Goal: Task Accomplishment & Management: Complete application form

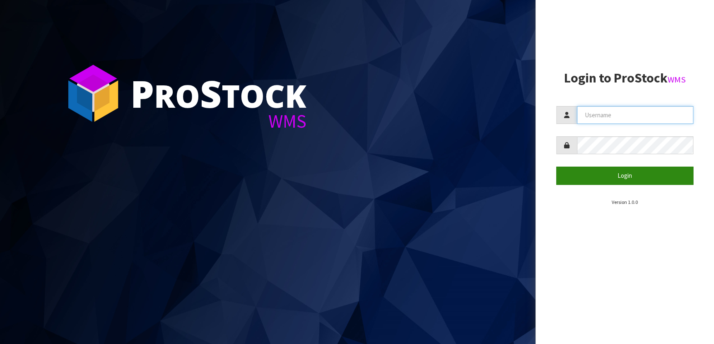
type input "IMAGING"
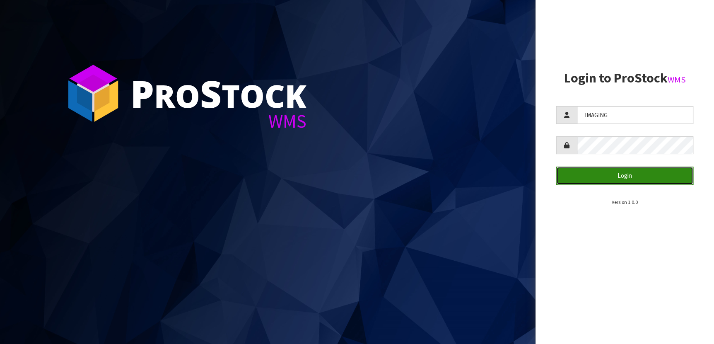
click at [636, 171] on button "Login" at bounding box center [624, 175] width 137 height 18
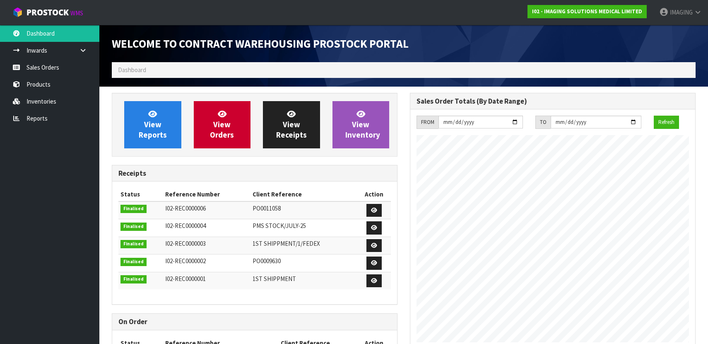
scroll to position [338, 298]
click at [47, 68] on link "Sales Orders" at bounding box center [49, 67] width 99 height 17
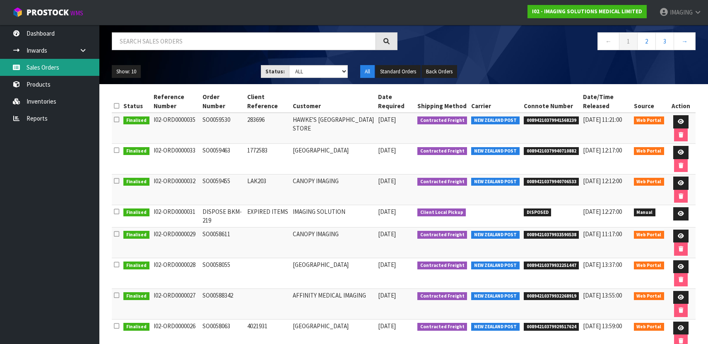
scroll to position [11, 0]
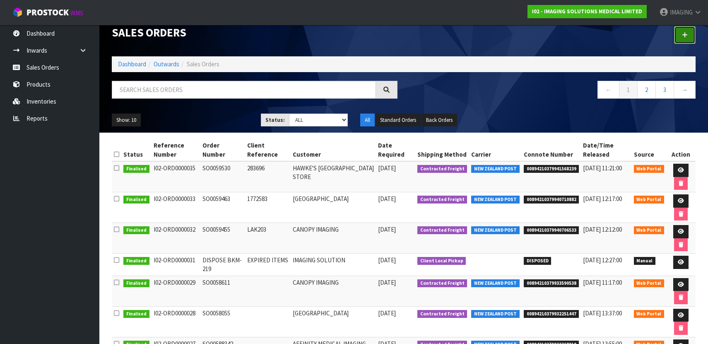
click at [687, 32] on icon at bounding box center [685, 35] width 6 height 6
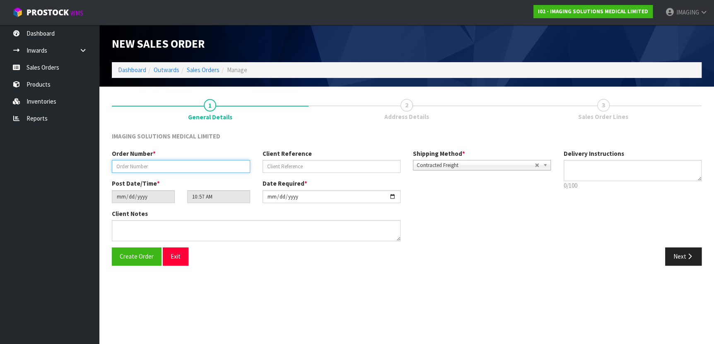
click at [163, 166] on input "text" at bounding box center [181, 166] width 138 height 13
type input "SO0059885"
click at [348, 163] on input "text" at bounding box center [332, 166] width 138 height 13
paste input "[PERSON_NAME] HONEYBUN"
type input "[PERSON_NAME] HONEYBUN"
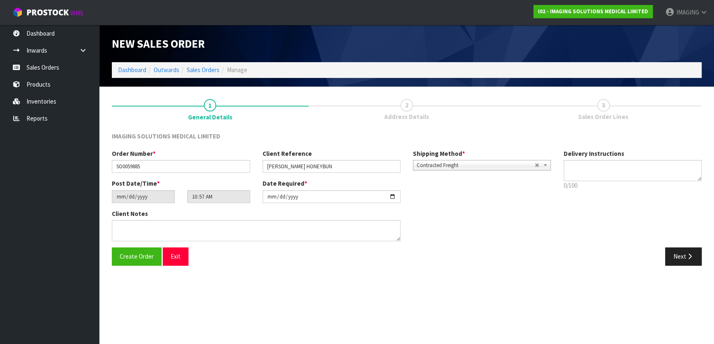
click at [514, 255] on div "Next" at bounding box center [557, 256] width 301 height 18
click at [696, 253] on button "Next" at bounding box center [683, 256] width 36 height 18
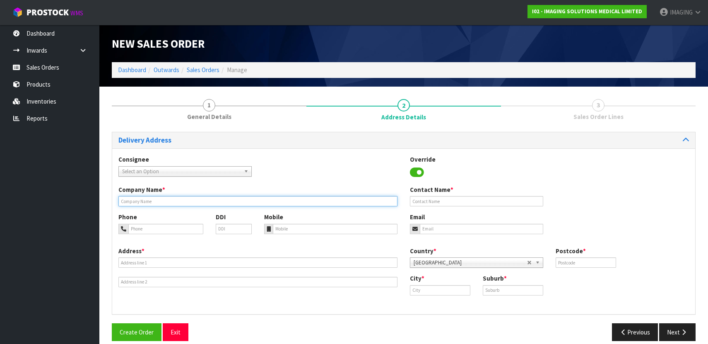
click at [149, 200] on input "text" at bounding box center [257, 201] width 279 height 10
click at [149, 199] on input "text" at bounding box center [257, 201] width 279 height 10
type input "CANOPY IMAGING"
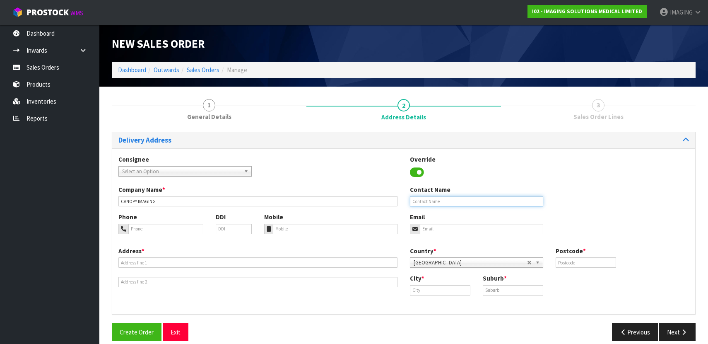
click at [445, 202] on input "text" at bounding box center [476, 201] width 133 height 10
paste input "[PERSON_NAME] HONEYBUN"
type input "[PERSON_NAME] HONEYBUN"
click at [145, 227] on input "tel" at bounding box center [165, 229] width 75 height 10
click at [441, 228] on input "email" at bounding box center [481, 229] width 123 height 10
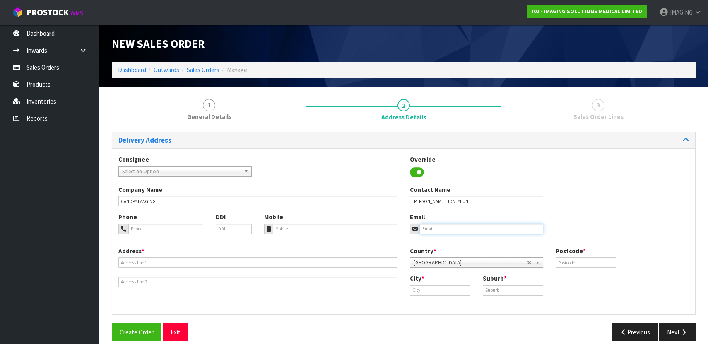
paste input "[EMAIL_ADDRESS][DOMAIN_NAME]"
type input "[EMAIL_ADDRESS][DOMAIN_NAME]"
click at [176, 227] on input "tel" at bounding box center [165, 229] width 75 height 10
click at [180, 227] on input "tel" at bounding box center [165, 229] width 75 height 10
paste input "6494370540"
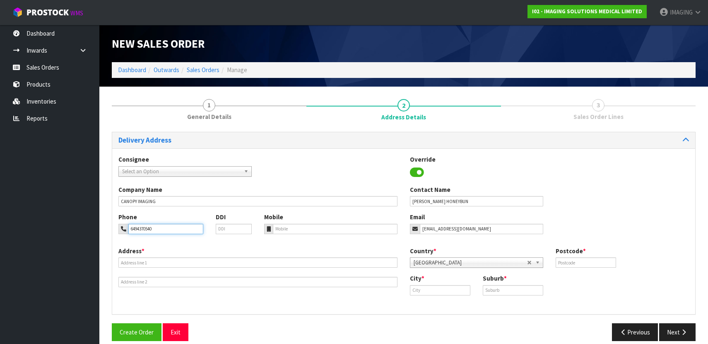
type input "6494370540"
drag, startPoint x: 162, startPoint y: 262, endPoint x: 143, endPoint y: 261, distance: 18.3
click at [162, 262] on input "text" at bounding box center [257, 262] width 279 height 10
click at [157, 261] on input "text" at bounding box center [257, 262] width 279 height 10
type input "[STREET_ADDRESS]"
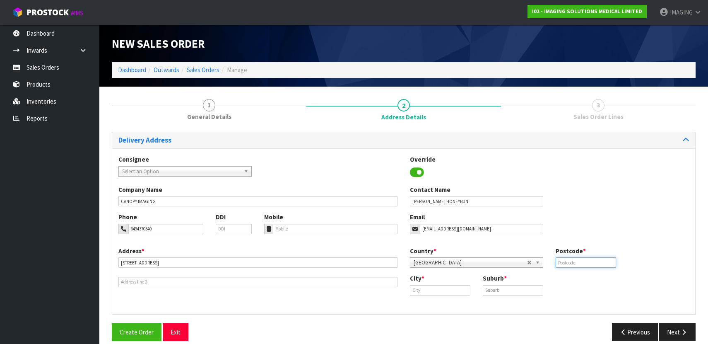
click at [572, 260] on input "text" at bounding box center [586, 262] width 60 height 10
type input "0112"
click at [450, 290] on input "text" at bounding box center [440, 290] width 60 height 10
type input "k"
type input "[GEOGRAPHIC_DATA]"
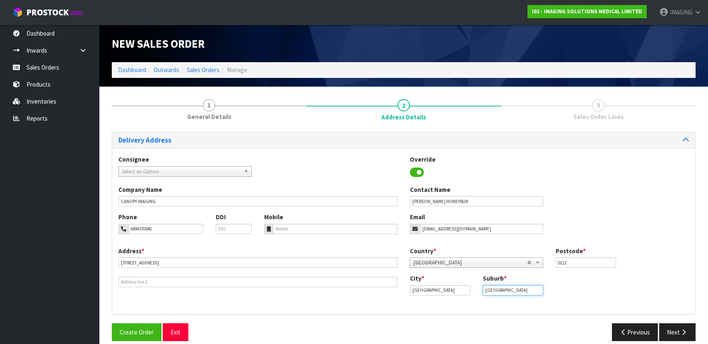
type input "[GEOGRAPHIC_DATA]"
click at [685, 332] on icon "button" at bounding box center [684, 332] width 8 height 6
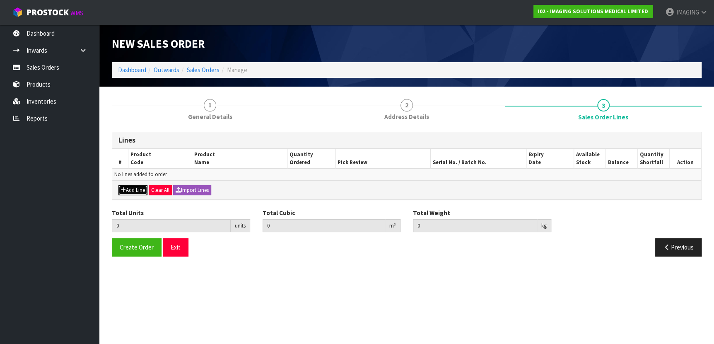
click at [133, 191] on button "Add Line" at bounding box center [132, 190] width 29 height 10
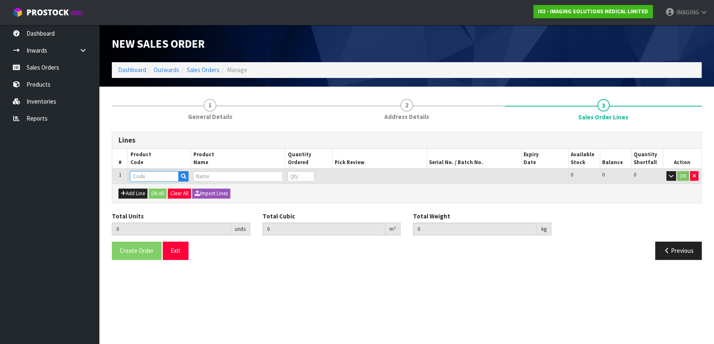
click at [147, 176] on input "text" at bounding box center [154, 176] width 48 height 10
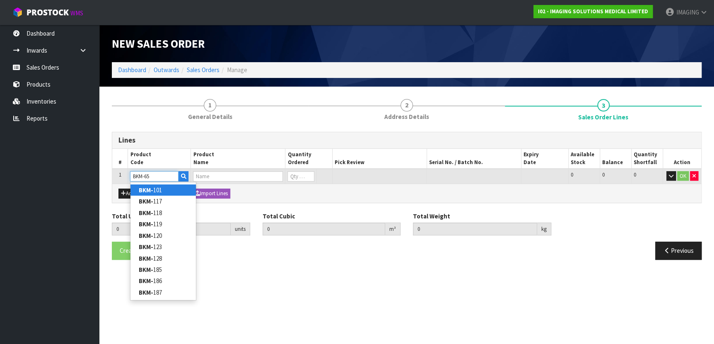
type input "BKM-652"
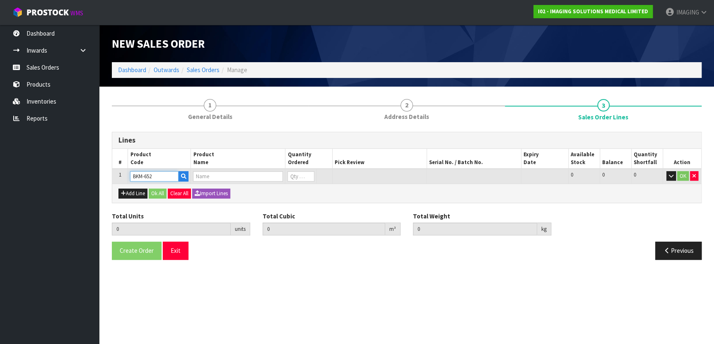
type input "0.000000"
type input "0.000"
type input "O-SPOT® LIGHT IMAGE®; FLORALS® FOR MARKING MOLES (BOX OF 58)"
type input "0"
type input "BKM-652"
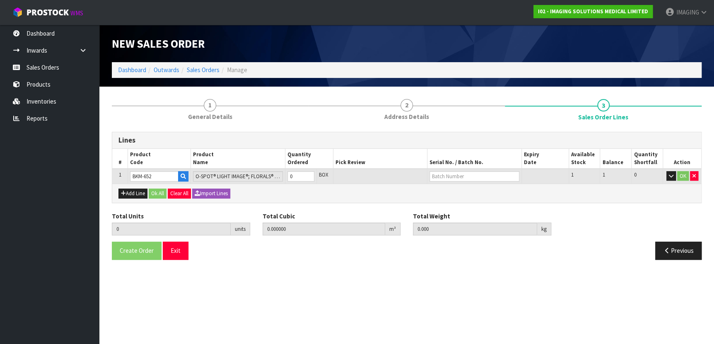
click at [265, 169] on td "O-SPOT® LIGHT IMAGE®; FLORALS® FOR MARKING MOLES (BOX OF 58)" at bounding box center [238, 176] width 94 height 15
click at [296, 173] on input "0" at bounding box center [300, 176] width 27 height 10
type input "0"
type input "1"
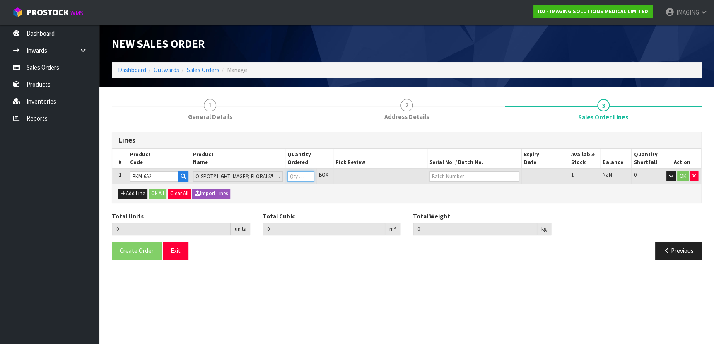
type input "0.000396"
type input "0.07"
type input "1"
click at [684, 174] on button "OK" at bounding box center [683, 176] width 12 height 10
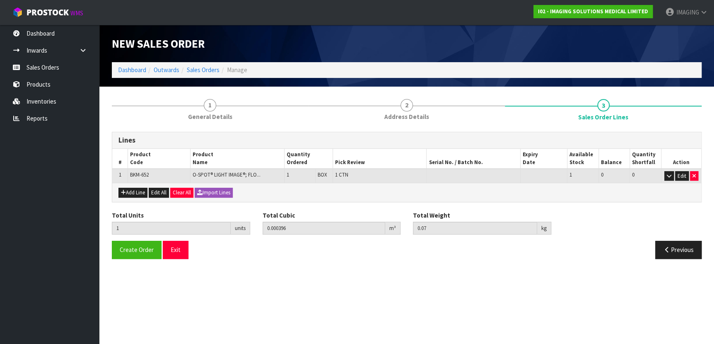
click at [435, 178] on td at bounding box center [474, 176] width 94 height 14
click at [682, 174] on button "Edit" at bounding box center [682, 176] width 14 height 10
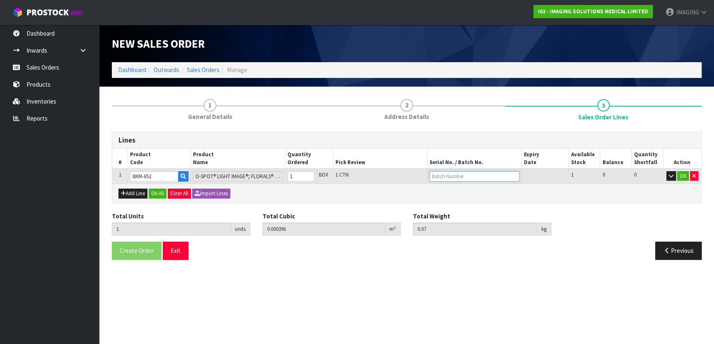
click at [477, 176] on input "text" at bounding box center [474, 176] width 90 height 10
click at [474, 190] on link "652.24000158" at bounding box center [461, 189] width 65 height 11
type input "652.24000158"
click at [682, 174] on button "OK" at bounding box center [683, 176] width 12 height 10
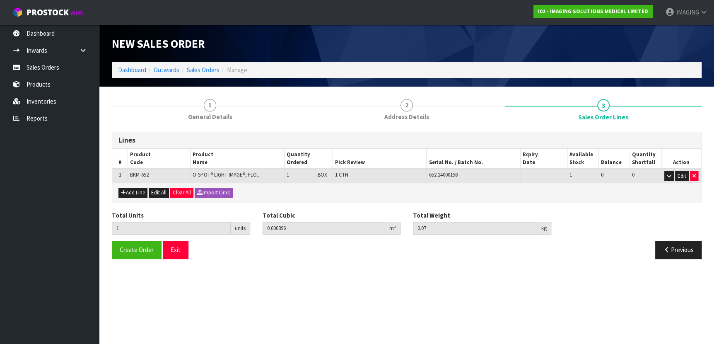
click at [383, 299] on section "New Sales Order Dashboard Outwards Sales Orders Manage New Sales Order Dashboar…" at bounding box center [357, 172] width 714 height 344
click at [174, 246] on button "Exit" at bounding box center [176, 250] width 26 height 18
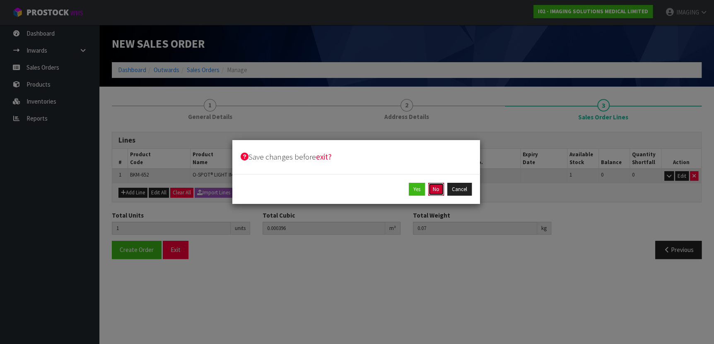
click at [436, 186] on button "No" at bounding box center [436, 189] width 16 height 13
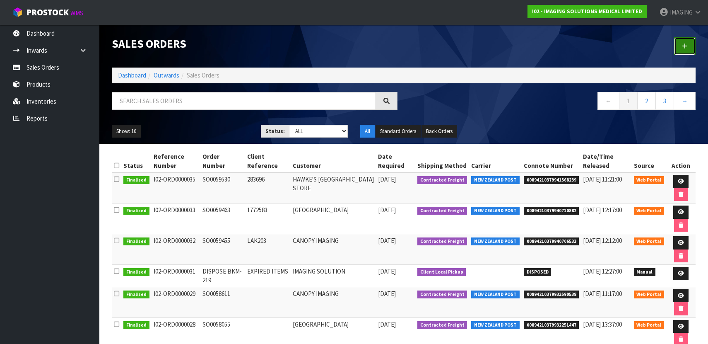
click at [687, 43] on icon at bounding box center [685, 46] width 6 height 6
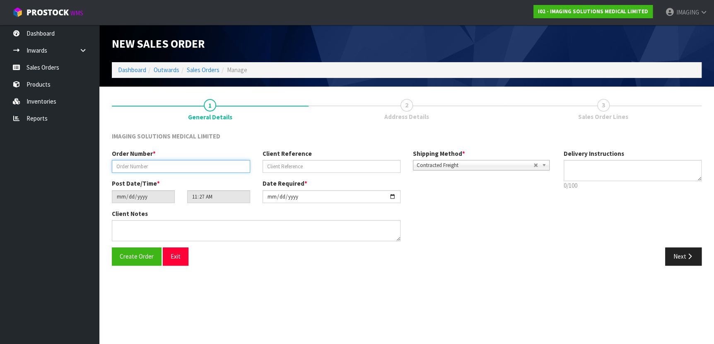
click at [170, 163] on input "text" at bounding box center [181, 166] width 138 height 13
type input "SO0060499"
click at [307, 165] on input "text" at bounding box center [332, 166] width 138 height 13
type input "1216519"
drag, startPoint x: 681, startPoint y: 253, endPoint x: 669, endPoint y: 245, distance: 14.4
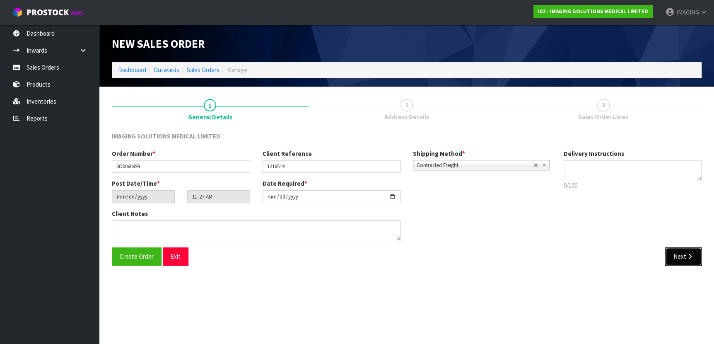
click at [681, 253] on button "Next" at bounding box center [683, 256] width 36 height 18
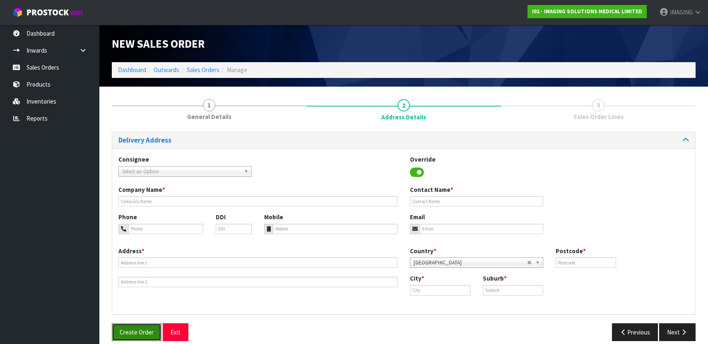
click at [130, 330] on span "Create Order" at bounding box center [137, 332] width 34 height 8
click at [143, 195] on div "Company Name *" at bounding box center [258, 195] width 292 height 21
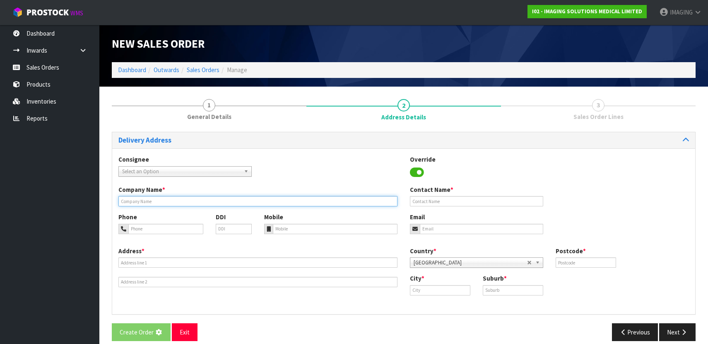
click at [142, 201] on input "text" at bounding box center [257, 201] width 279 height 10
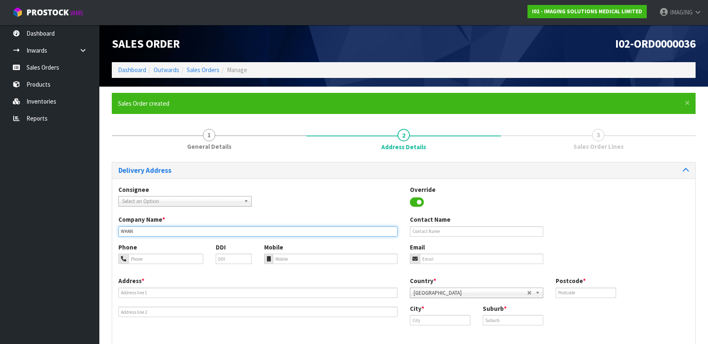
type input "WHANGEREI HOSPITAL"
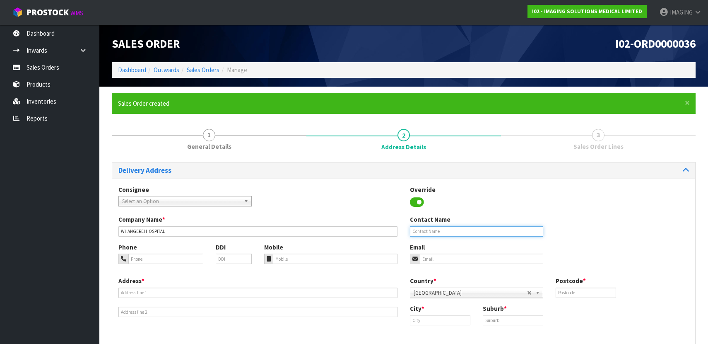
click at [427, 229] on input "text" at bounding box center [476, 231] width 133 height 10
type input "PURCHASING"
click at [179, 261] on input "tel" at bounding box center [165, 258] width 75 height 10
type input "096309850"
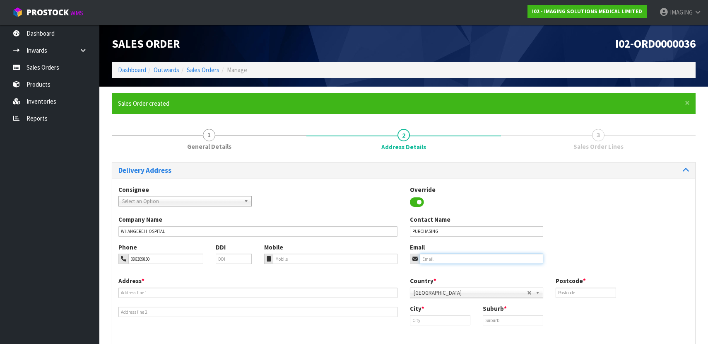
click at [474, 258] on input "email" at bounding box center [481, 258] width 123 height 10
paste input "NQ0358890"
type input "NQ0358890"
drag, startPoint x: 459, startPoint y: 259, endPoint x: 409, endPoint y: 255, distance: 50.3
click at [409, 255] on div "Email NQ0358890" at bounding box center [477, 253] width 146 height 21
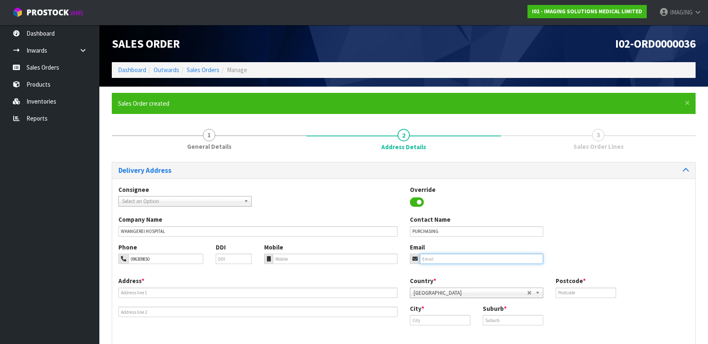
click at [450, 256] on input "email" at bounding box center [481, 258] width 123 height 10
paste input "[EMAIL_ADDRESS][DOMAIN_NAME]"
type input "[EMAIL_ADDRESS][DOMAIN_NAME]"
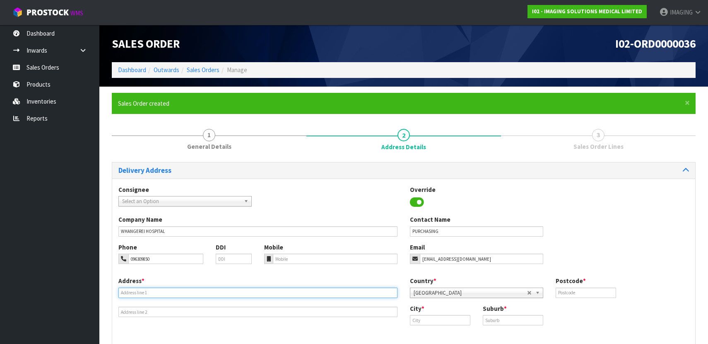
click at [152, 291] on input "text" at bounding box center [257, 292] width 279 height 10
click at [162, 293] on input "text" at bounding box center [257, 292] width 279 height 10
paste input "NL-STORE - NDHB CENTRAL INVENTORY STORES"
type input "NL-STORE - NDHB CENTRAL INVENTORY STORES"
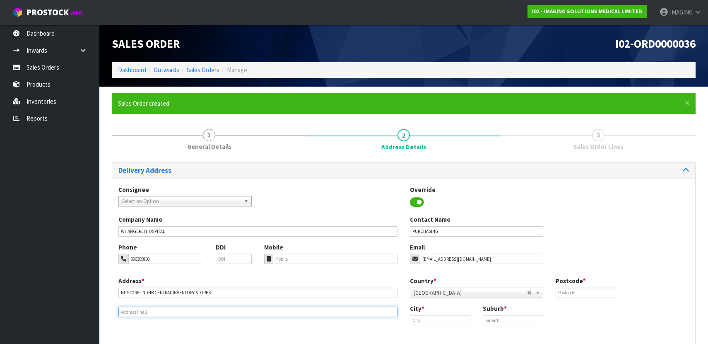
click at [149, 313] on input "text" at bounding box center [257, 311] width 279 height 10
paste input "[STREET_ADDRESS]"
click at [197, 312] on input "[STREET_ADDRESS]" at bounding box center [257, 311] width 279 height 10
paste input "INWARDS GOODS"
type input "[STREET_ADDRESS]"
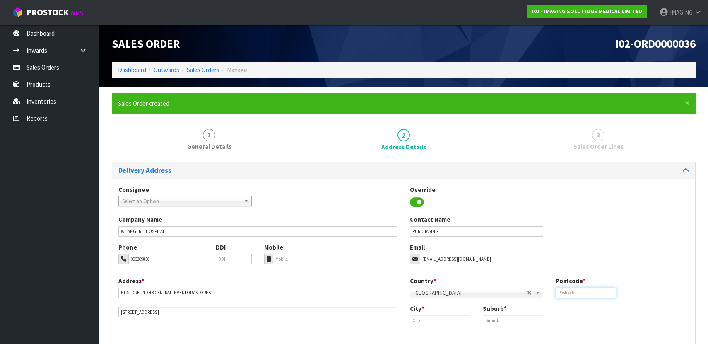
click at [569, 290] on input "text" at bounding box center [586, 292] width 60 height 10
type input "0110"
type input "Whangarei"
type input "NZ"
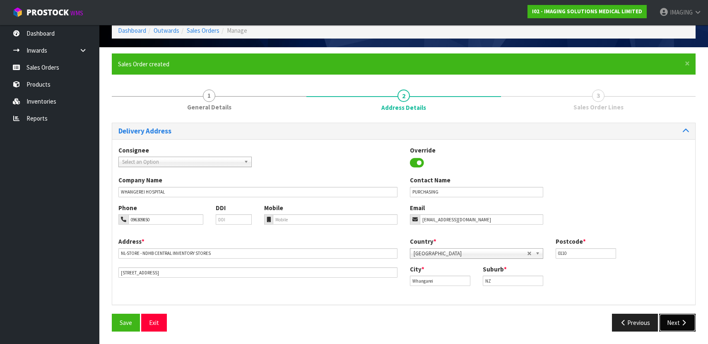
click at [675, 320] on button "Next" at bounding box center [677, 322] width 36 height 18
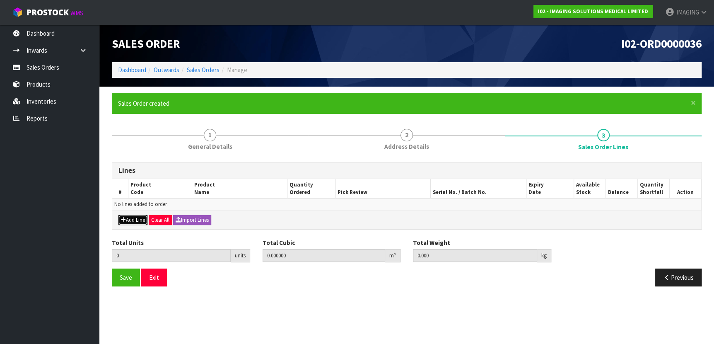
click at [130, 216] on button "Add Line" at bounding box center [132, 220] width 29 height 10
type input "0"
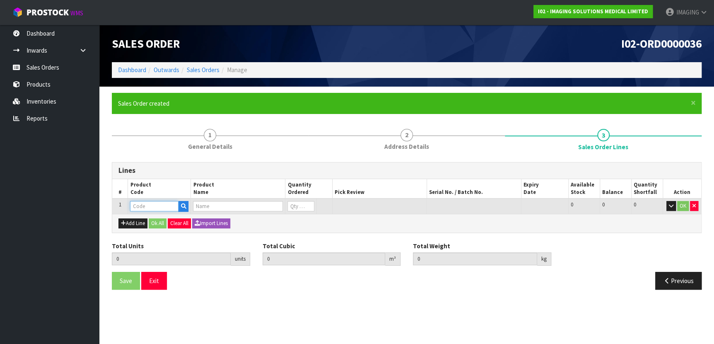
click at [157, 205] on input "text" at bounding box center [154, 206] width 48 height 10
type input "BKM-652"
type input "0.000000"
type input "0.000"
type input "O-SPOT® LIGHT IMAGE®; FLORALS® FOR MARKING MOLES (BOX OF 58)"
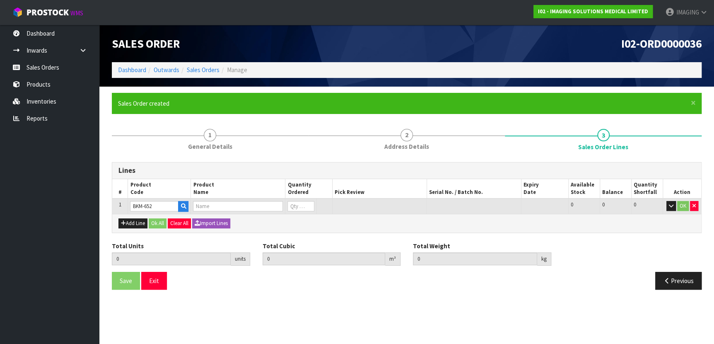
type input "0"
type input "1"
type input "0.000396"
type input "0.07"
type input "1"
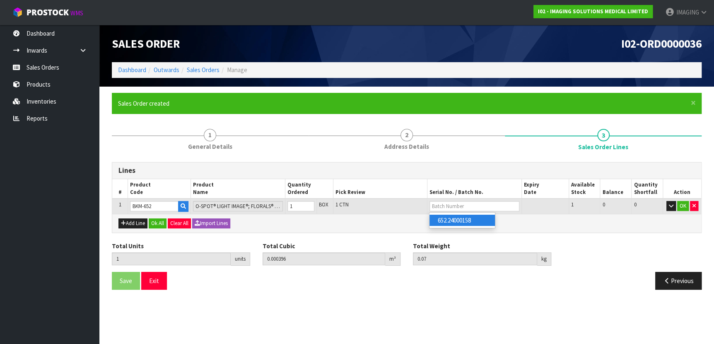
click at [462, 220] on link "652.24000158" at bounding box center [461, 220] width 65 height 11
type input "652.24000158"
click at [685, 203] on button "OK" at bounding box center [683, 206] width 12 height 10
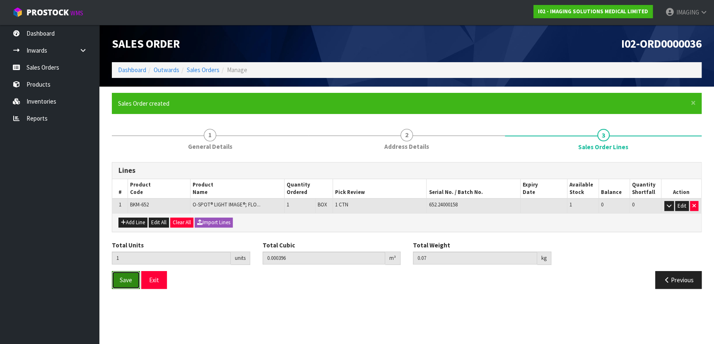
click at [128, 280] on span "Save" at bounding box center [126, 280] width 12 height 8
click at [129, 280] on span "Save" at bounding box center [126, 280] width 12 height 8
click at [128, 280] on span "Save" at bounding box center [126, 280] width 12 height 8
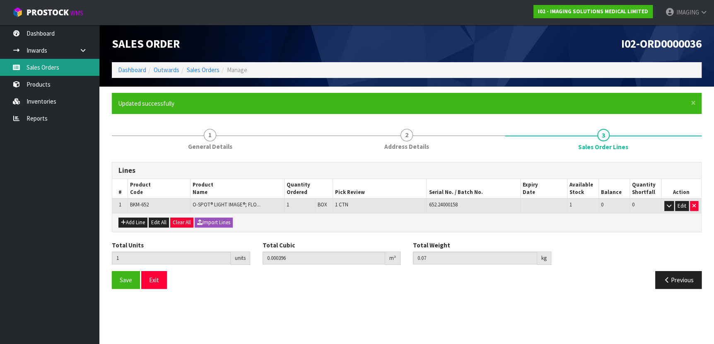
click at [53, 65] on link "Sales Orders" at bounding box center [49, 67] width 99 height 17
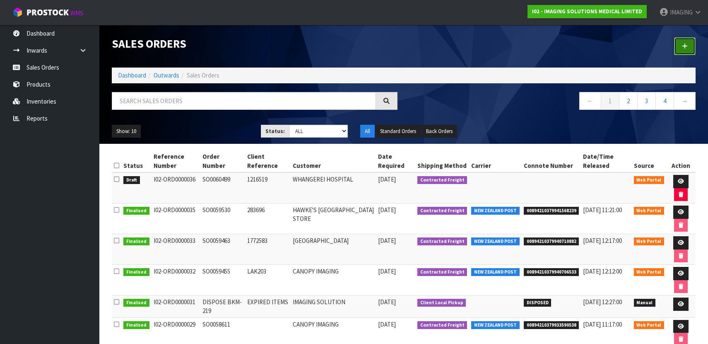
click at [685, 44] on icon at bounding box center [685, 46] width 6 height 6
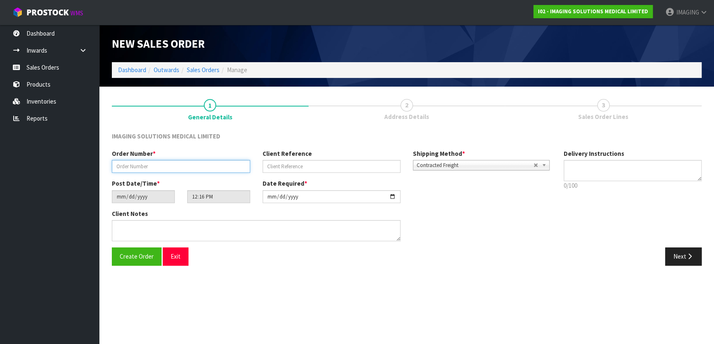
click at [146, 166] on input "text" at bounding box center [181, 166] width 138 height 13
type input "SO0060505"
click at [361, 166] on input "text" at bounding box center [332, 166] width 138 height 13
paste input "ENQ0358901"
type input "ENQ0358901"
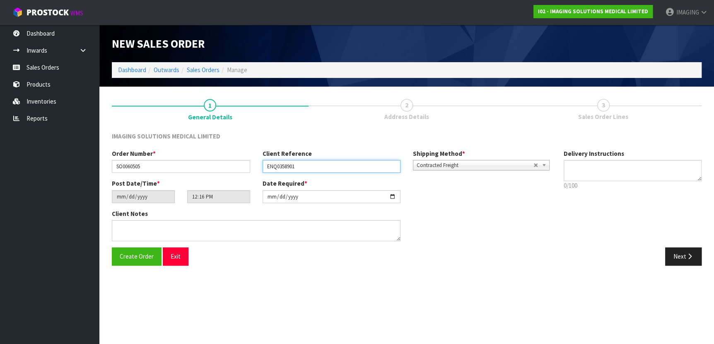
drag, startPoint x: 311, startPoint y: 163, endPoint x: 246, endPoint y: 164, distance: 64.6
click at [245, 165] on div "Order Number * SO0060505 Client Reference ENQ0358901 Shipping Method * Pickup C…" at bounding box center [332, 164] width 452 height 30
click at [319, 163] on input "text" at bounding box center [332, 166] width 138 height 13
paste input "RAD801MRI1027"
type input "RAD801MRI1027"
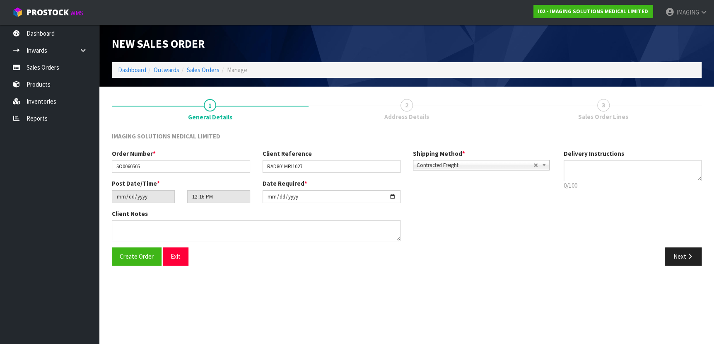
drag, startPoint x: 485, startPoint y: 260, endPoint x: 482, endPoint y: 256, distance: 4.8
click at [485, 260] on div "Next" at bounding box center [557, 256] width 301 height 18
click at [128, 250] on button "Create Order" at bounding box center [137, 256] width 50 height 18
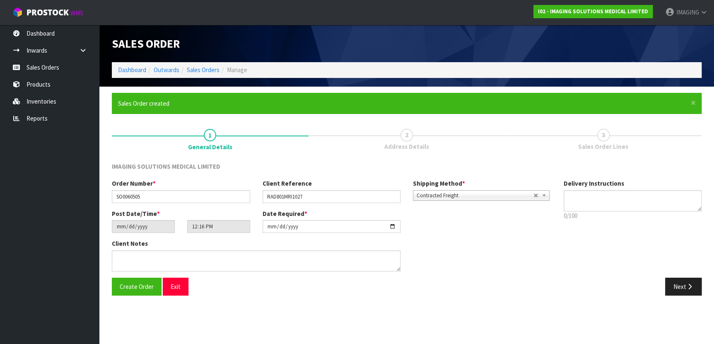
type input "14:16:00.000"
click at [677, 280] on button "Next" at bounding box center [683, 286] width 36 height 18
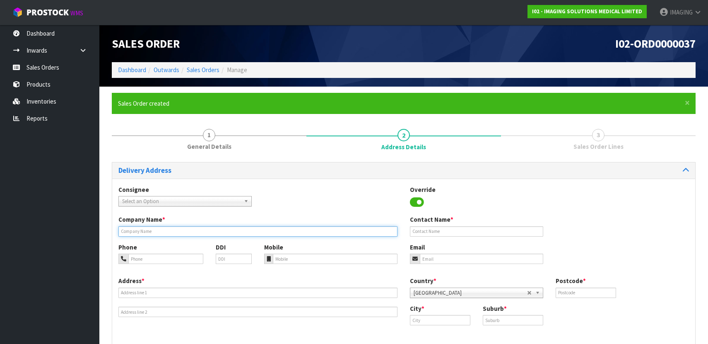
click at [186, 231] on input "text" at bounding box center [257, 231] width 279 height 10
type input "CANOPY IMAGING"
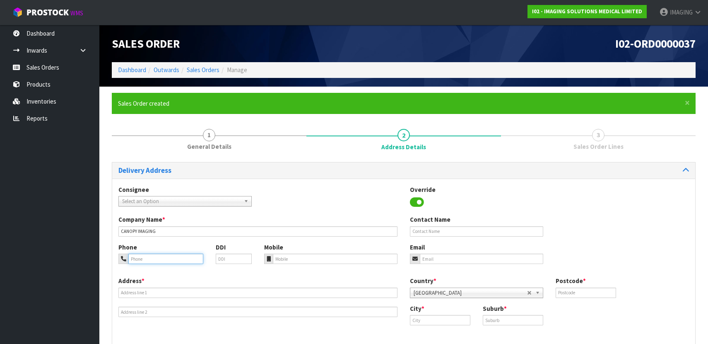
click at [163, 258] on input "tel" at bounding box center [165, 258] width 75 height 10
click at [155, 257] on input "tel" at bounding box center [165, 258] width 75 height 10
paste input "09 487 2548"
type input "09 487 2548"
drag, startPoint x: 474, startPoint y: 230, endPoint x: 476, endPoint y: 225, distance: 5.9
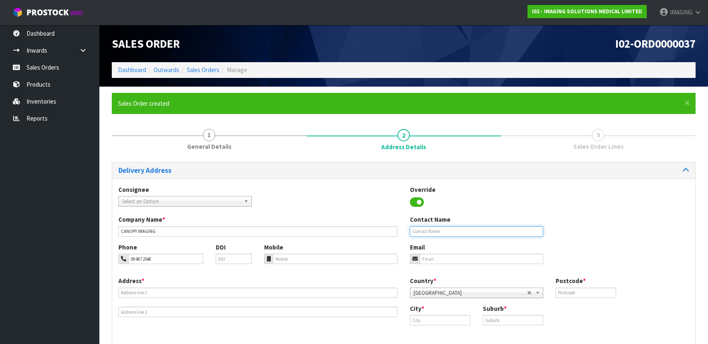
click at [474, 230] on input "text" at bounding box center [476, 231] width 133 height 10
type input "[PERSON_NAME]"
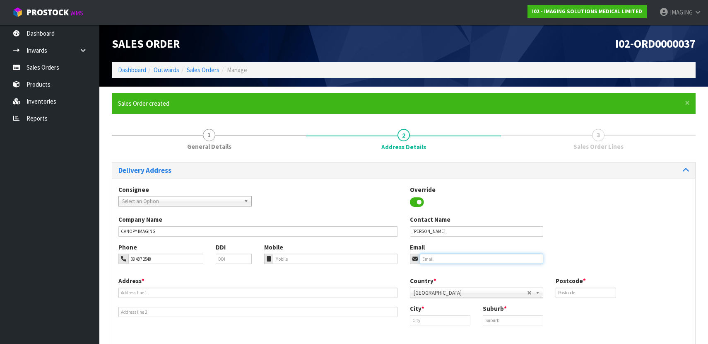
click at [448, 257] on input "email" at bounding box center [481, 258] width 123 height 10
click at [471, 257] on input "email" at bounding box center [481, 258] width 123 height 10
paste input "[EMAIL_ADDRESS][DOMAIN_NAME]"
type input "[EMAIL_ADDRESS][DOMAIN_NAME]"
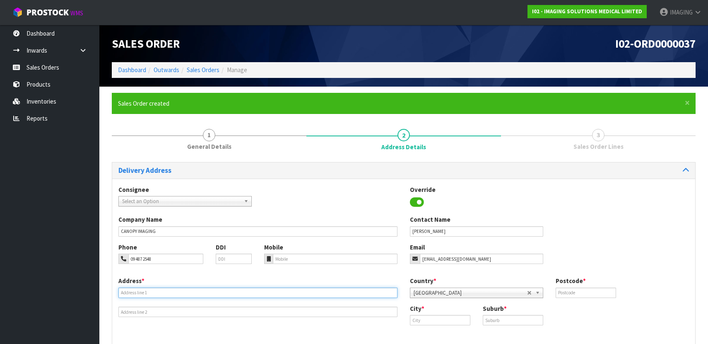
click at [146, 289] on input "text" at bounding box center [257, 292] width 279 height 10
click at [140, 293] on input "text" at bounding box center [257, 292] width 279 height 10
paste input "[STREET_ADDRESS]"
type input "[STREET_ADDRESS]"
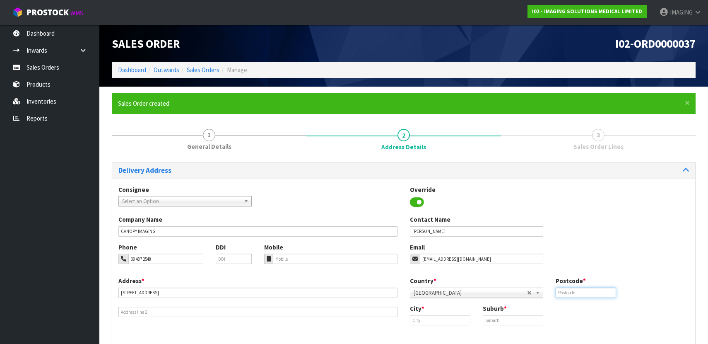
click at [586, 291] on input "text" at bounding box center [586, 292] width 60 height 10
type input "0620"
type input "Milford Sound"
type input "[GEOGRAPHIC_DATA]"
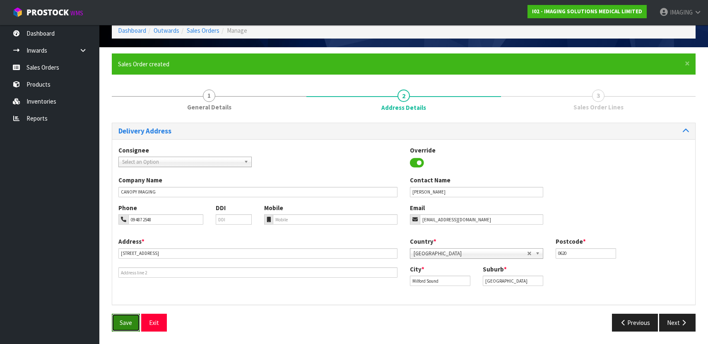
click at [127, 325] on span "Save" at bounding box center [126, 322] width 12 height 8
click at [677, 315] on button "Next" at bounding box center [677, 322] width 36 height 18
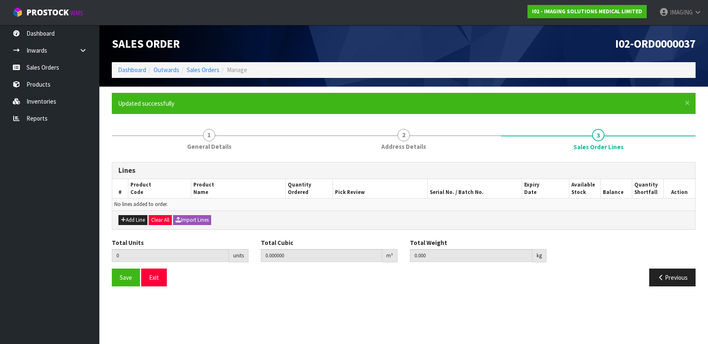
scroll to position [0, 0]
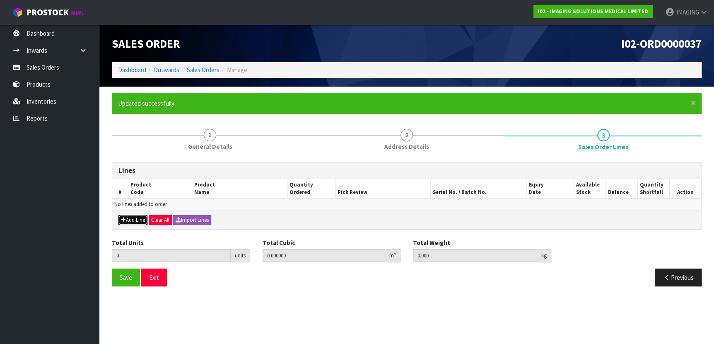
click at [132, 219] on button "Add Line" at bounding box center [132, 220] width 29 height 10
type input "0"
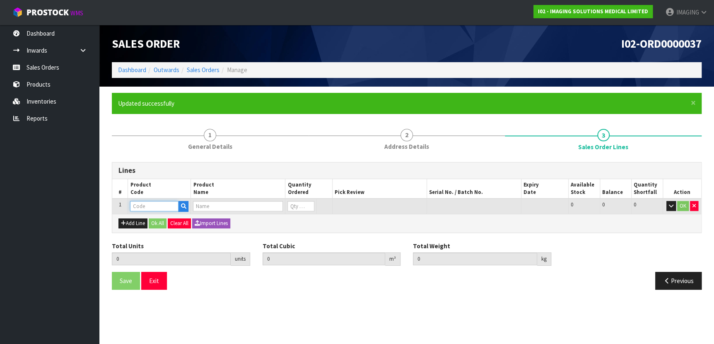
click at [157, 206] on input "text" at bounding box center [154, 206] width 48 height 10
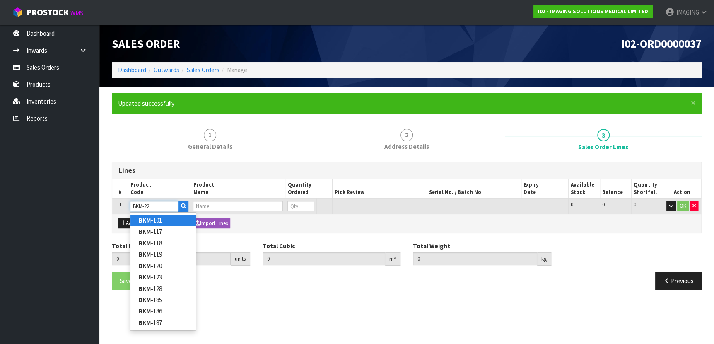
type input "BKM-221"
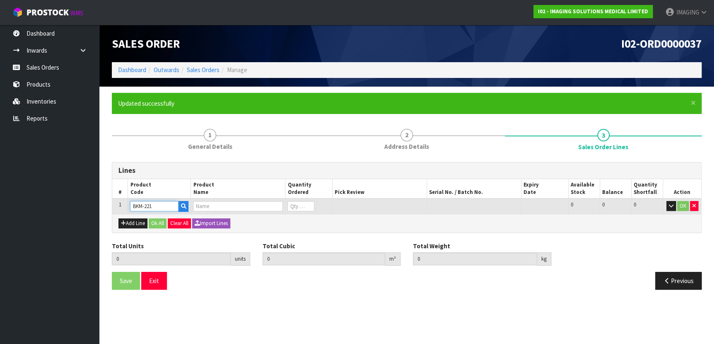
type input "0.000000"
type input "0.000"
type input "BREEZA® FLAVORED BEVERAGE FOR NEUTRAL ABDOMINAL/PELVICIMAGING (CASE OF 24)"
type input "0"
type input "BKM-221"
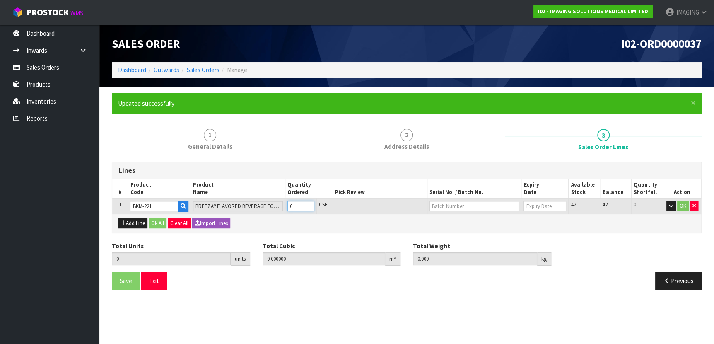
click at [301, 207] on input "0" at bounding box center [300, 206] width 27 height 10
click at [277, 206] on tr "1 BKM-221 BREEZA® FLAVORED BEVERAGE FOR NEUTRAL ABDOMINAL/PELVICIMAGING (CASE O…" at bounding box center [406, 205] width 589 height 15
type input "1"
type input "0.0287"
type input "12.6"
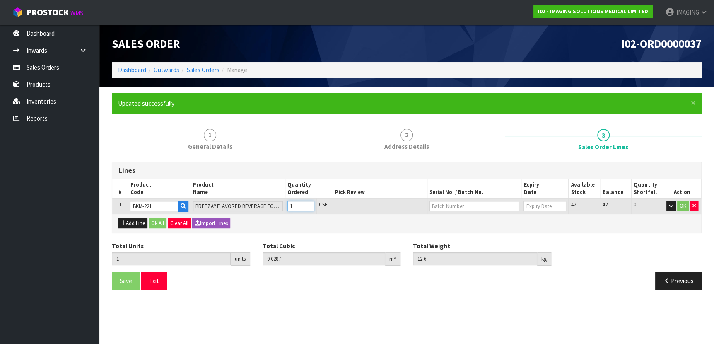
type input "1"
click at [687, 204] on button "OK" at bounding box center [683, 206] width 12 height 10
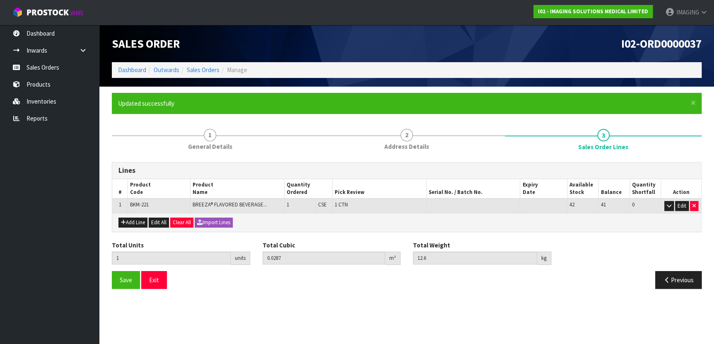
click at [489, 205] on td at bounding box center [473, 205] width 94 height 14
click at [460, 205] on td at bounding box center [473, 205] width 94 height 14
click at [683, 207] on button "Edit" at bounding box center [682, 206] width 14 height 10
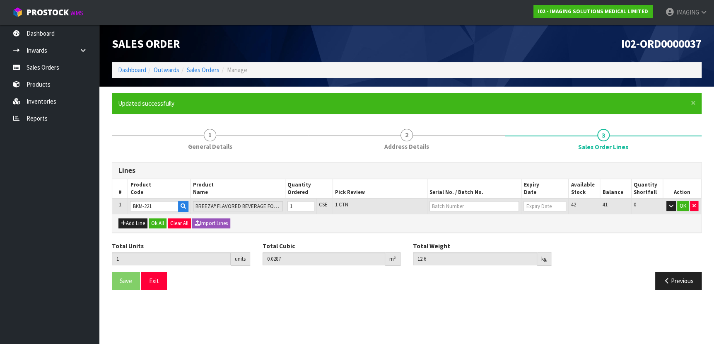
click at [473, 199] on td at bounding box center [474, 205] width 94 height 15
click at [477, 205] on input "text" at bounding box center [474, 206] width 90 height 10
click at [480, 205] on input "text" at bounding box center [474, 206] width 90 height 10
click at [468, 221] on link "244" at bounding box center [461, 220] width 65 height 11
type input "244"
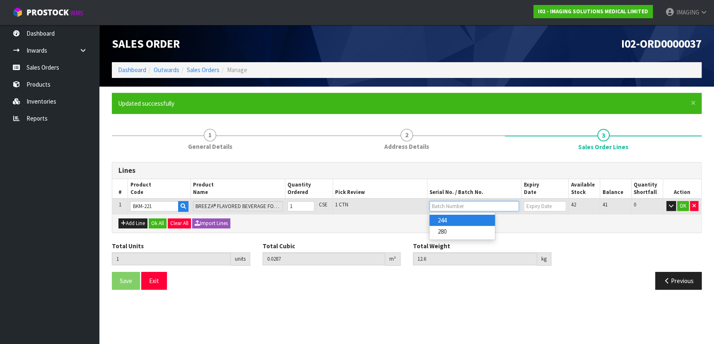
type input "[DATE]"
click at [682, 202] on button "OK" at bounding box center [683, 206] width 12 height 10
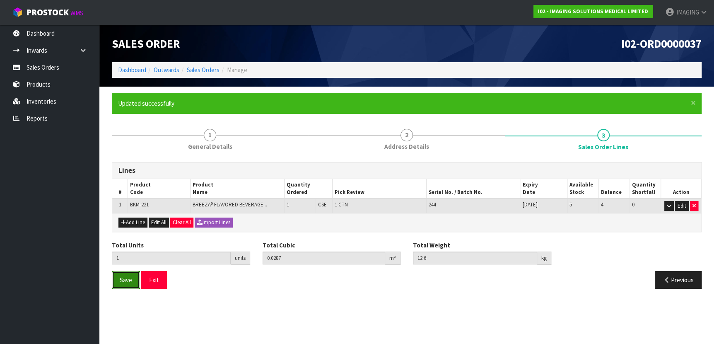
click at [128, 280] on span "Save" at bounding box center [126, 280] width 12 height 8
click at [128, 277] on span "Save" at bounding box center [126, 280] width 12 height 8
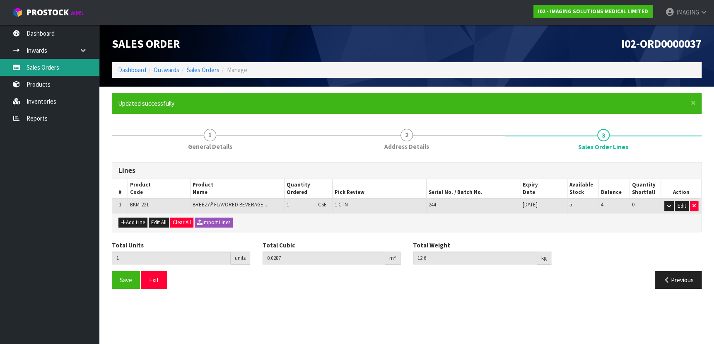
click at [41, 67] on link "Sales Orders" at bounding box center [49, 67] width 99 height 17
